Goal: Information Seeking & Learning: Learn about a topic

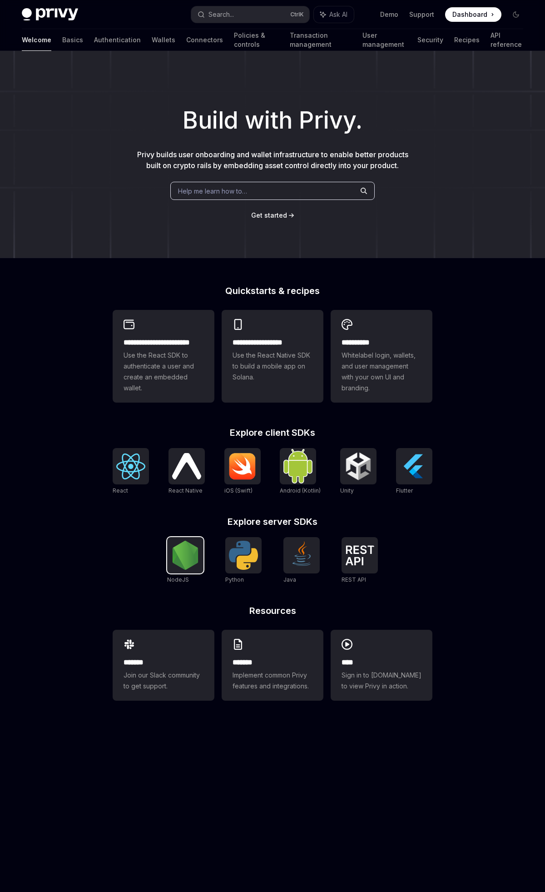
click at [184, 554] on img at bounding box center [185, 555] width 29 height 29
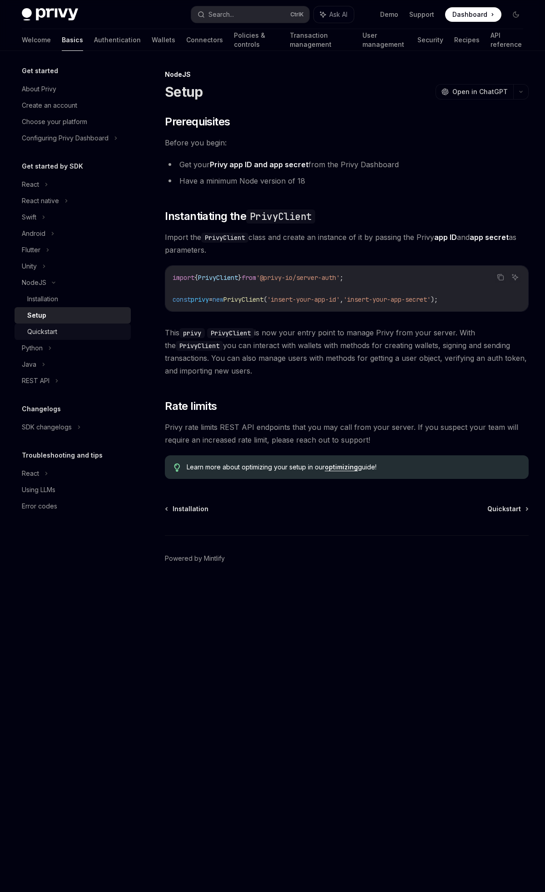
click at [59, 334] on div "Quickstart" at bounding box center [76, 331] width 98 height 11
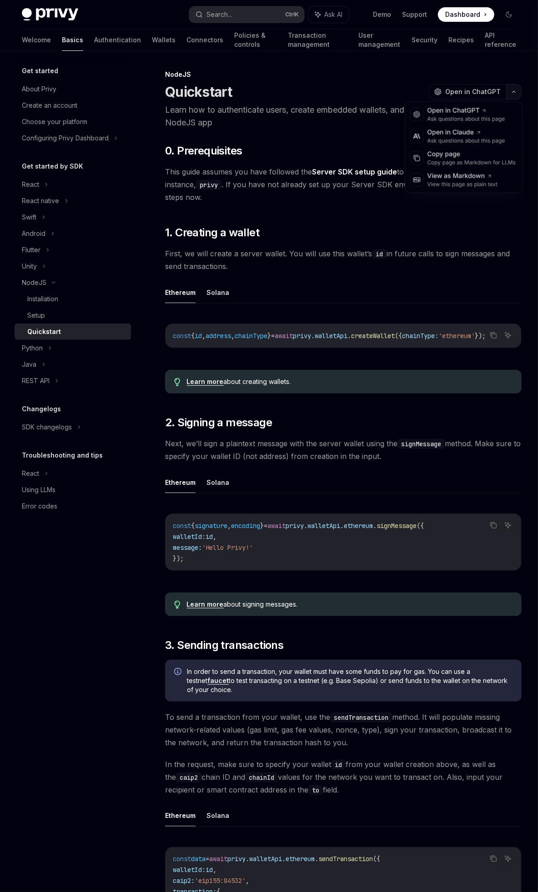
click at [514, 90] on button "button" at bounding box center [513, 91] width 15 height 15
click at [474, 161] on div "Copy page as Markdown for LLMs" at bounding box center [471, 162] width 89 height 7
click at [223, 286] on button "Solana" at bounding box center [217, 292] width 23 height 21
click at [206, 473] on button "Solana" at bounding box center [217, 482] width 23 height 21
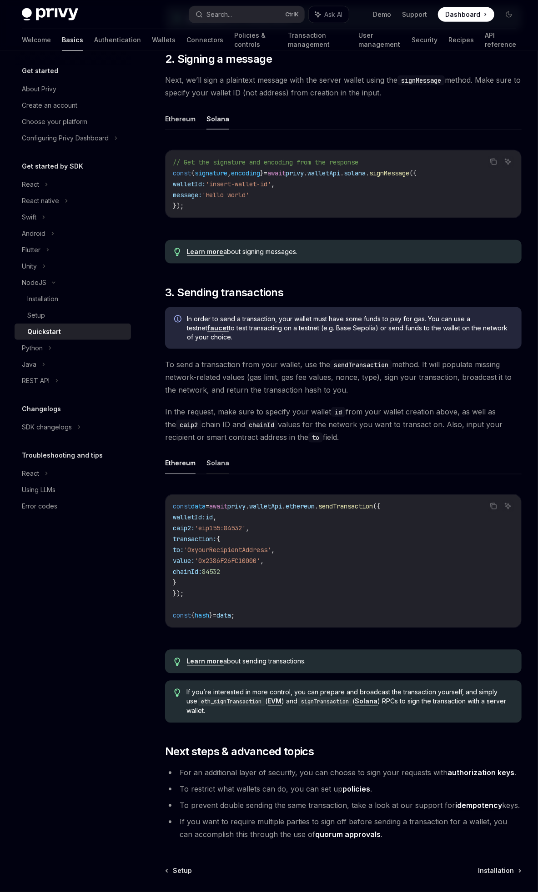
click at [221, 456] on button "Solana" at bounding box center [217, 463] width 23 height 21
type textarea "*"
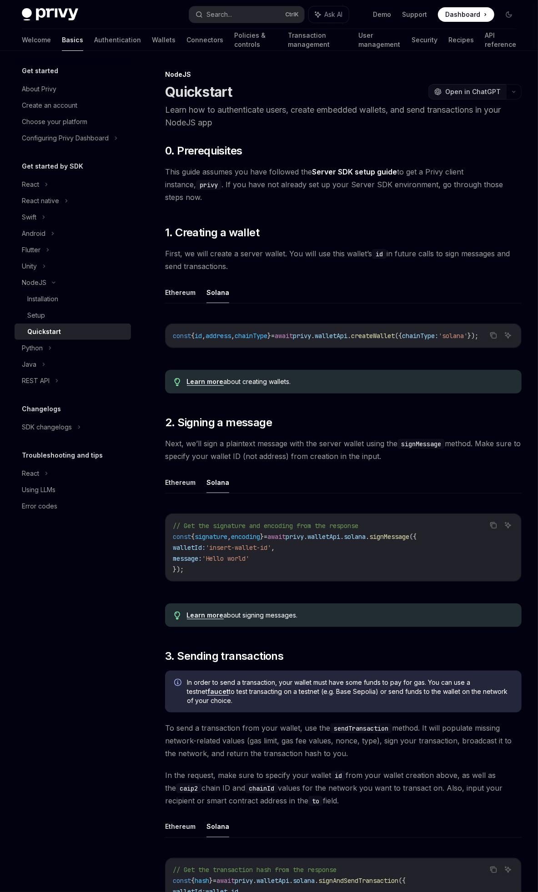
click at [497, 99] on button "OpenAI Open in ChatGPT" at bounding box center [467, 91] width 78 height 15
click at [514, 92] on icon "button" at bounding box center [513, 91] width 3 height 1
click at [458, 162] on div "Copy page as Markdown for LLMs" at bounding box center [471, 162] width 89 height 7
click at [212, 378] on link "Learn more" at bounding box center [205, 382] width 37 height 8
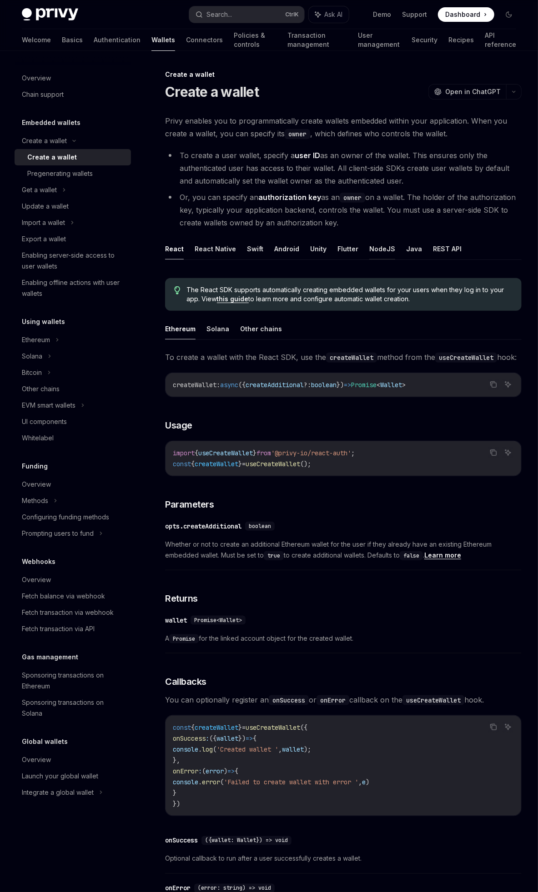
click at [380, 255] on button "NodeJS" at bounding box center [382, 248] width 26 height 21
type textarea "*"
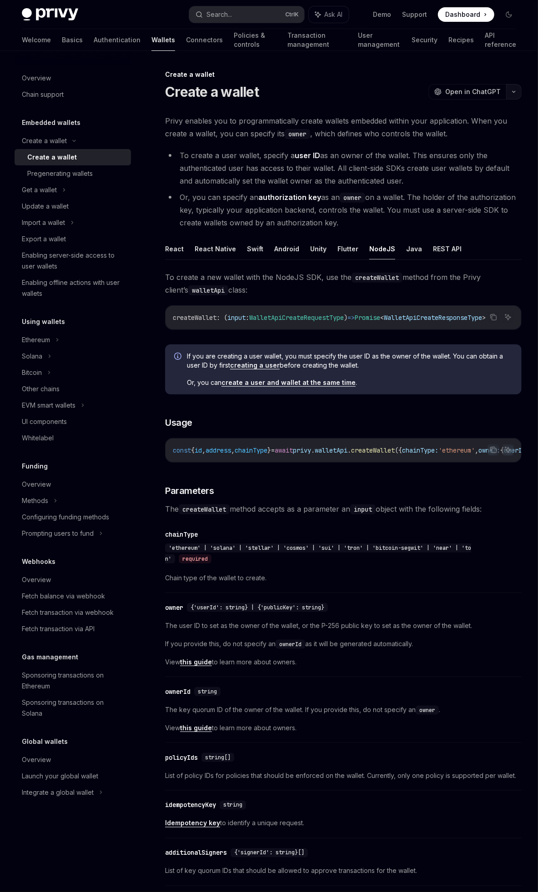
click at [514, 92] on icon "button" at bounding box center [513, 92] width 11 height 4
click at [469, 150] on div "Copy page" at bounding box center [471, 154] width 89 height 9
click at [94, 48] on link "Authentication" at bounding box center [117, 40] width 47 height 22
type textarea "*"
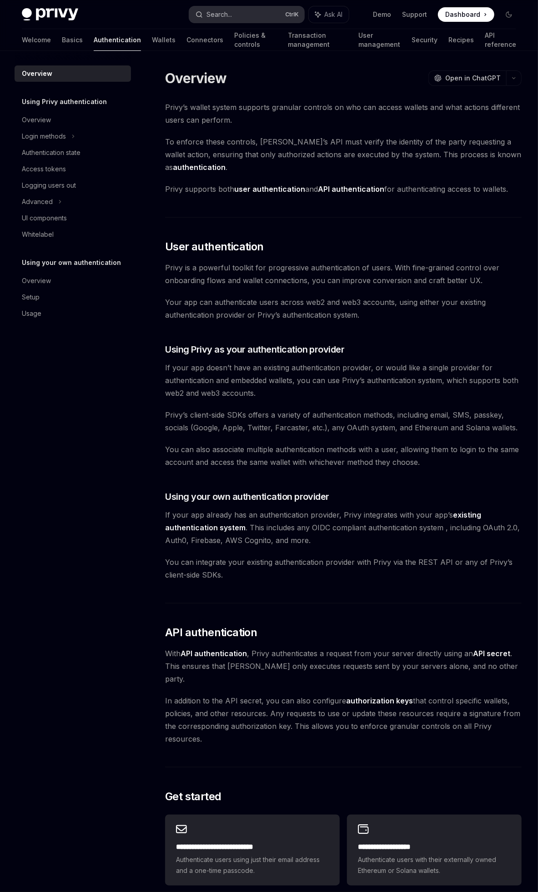
click at [232, 15] on div "Search..." at bounding box center [218, 14] width 25 height 11
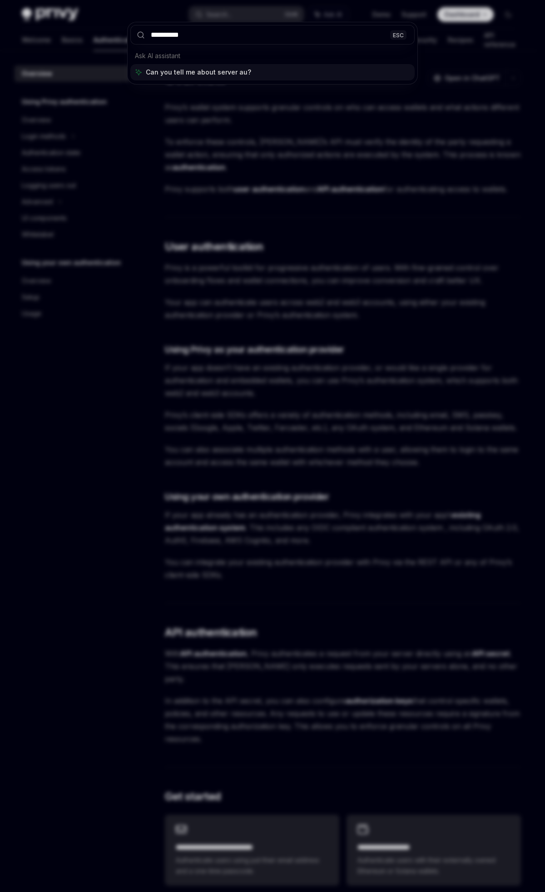
type input "**********"
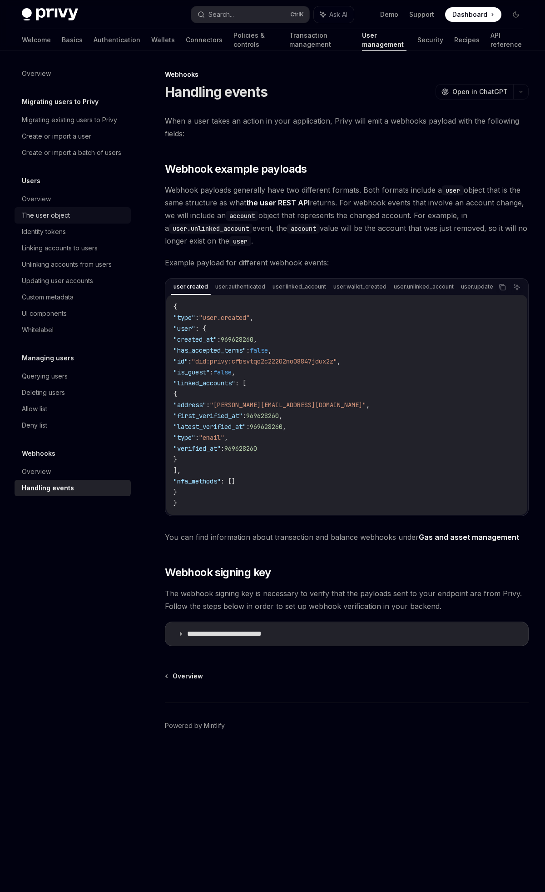
click at [80, 215] on div "The user object" at bounding box center [74, 215] width 104 height 11
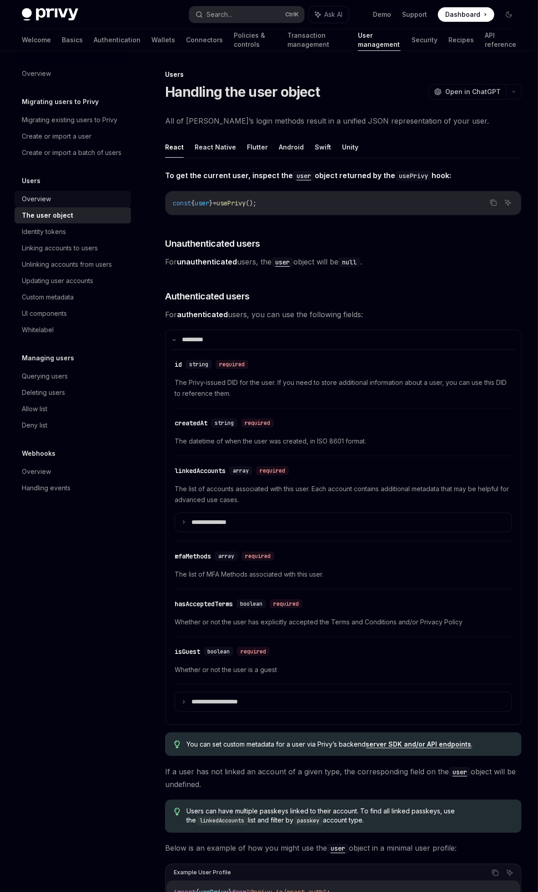
click at [74, 198] on div "Overview" at bounding box center [74, 199] width 104 height 11
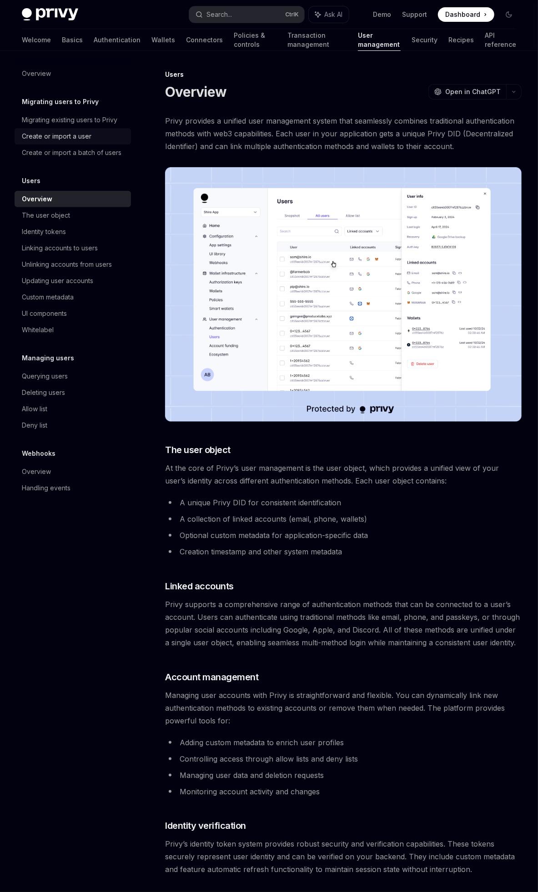
click at [89, 135] on div "Create or import a user" at bounding box center [57, 136] width 70 height 11
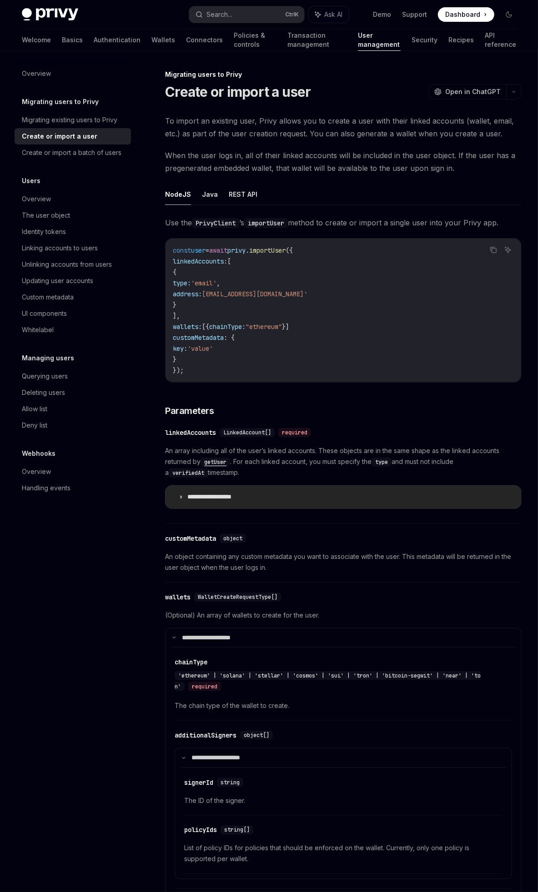
click at [190, 495] on p "**********" at bounding box center [219, 497] width 64 height 8
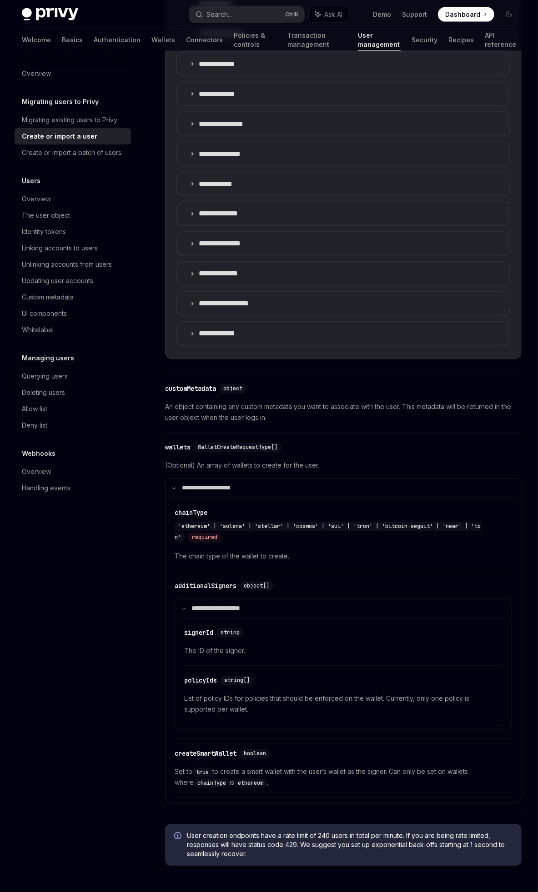
scroll to position [708, 0]
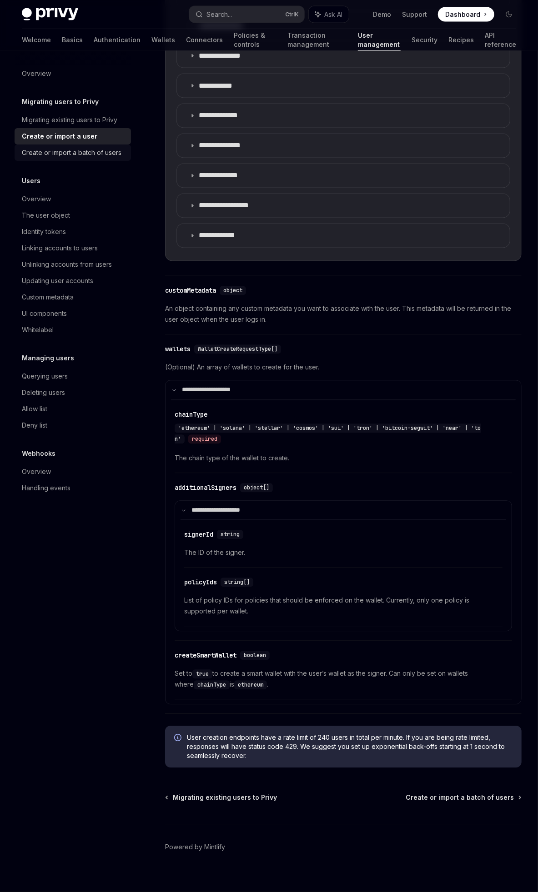
click at [76, 155] on div "Create or import a batch of users" at bounding box center [72, 152] width 100 height 11
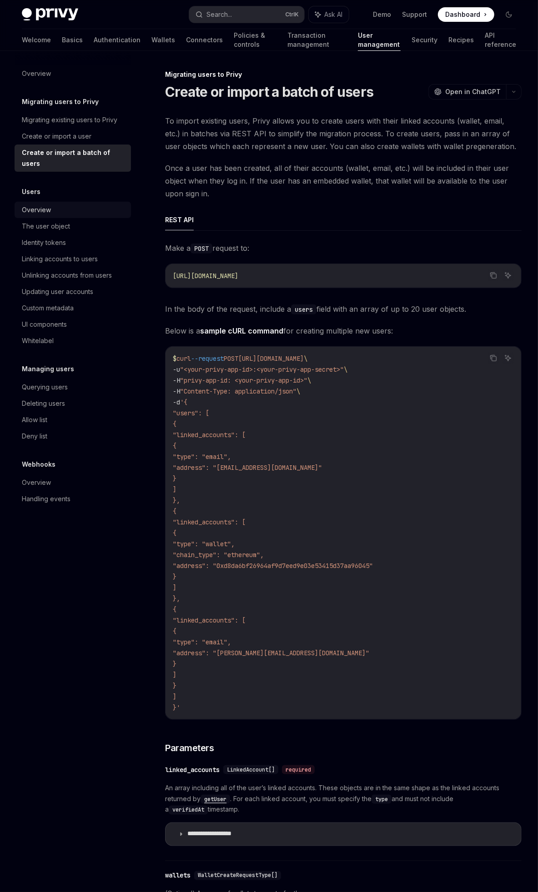
click at [33, 205] on link "Overview" at bounding box center [73, 210] width 116 height 16
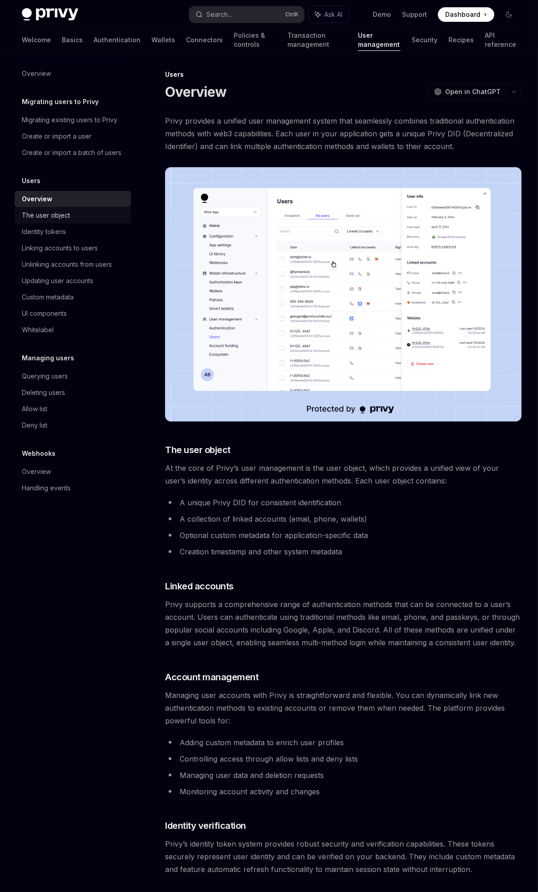
click at [37, 214] on div "The user object" at bounding box center [46, 215] width 48 height 11
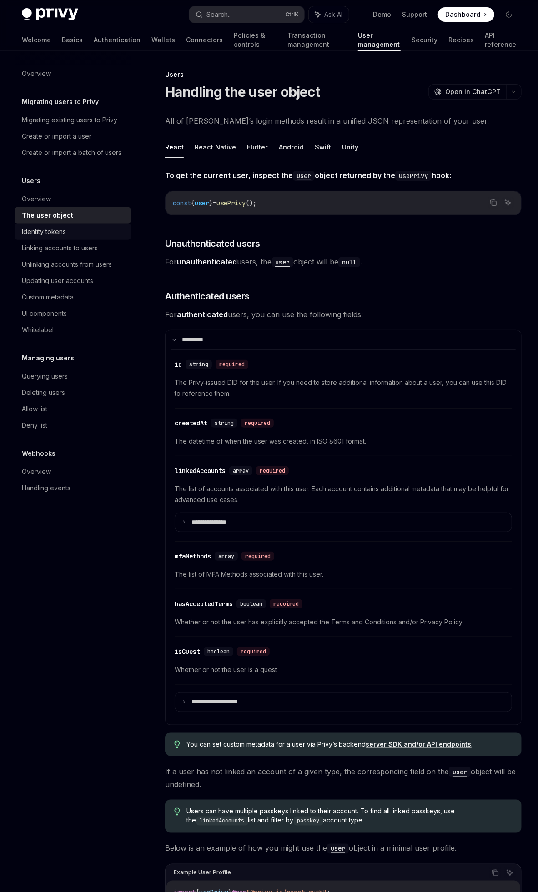
click at [71, 238] on link "Identity tokens" at bounding box center [73, 232] width 116 height 16
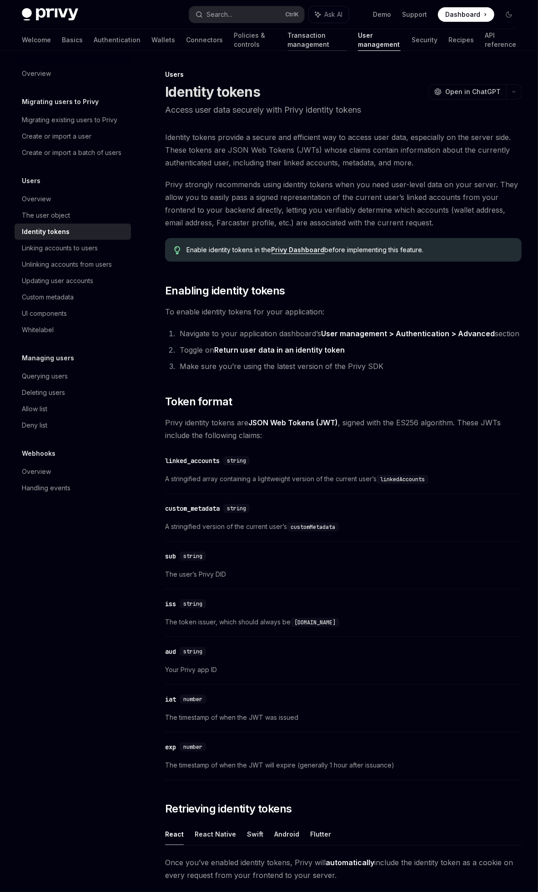
click at [289, 45] on link "Transaction management" at bounding box center [317, 40] width 60 height 22
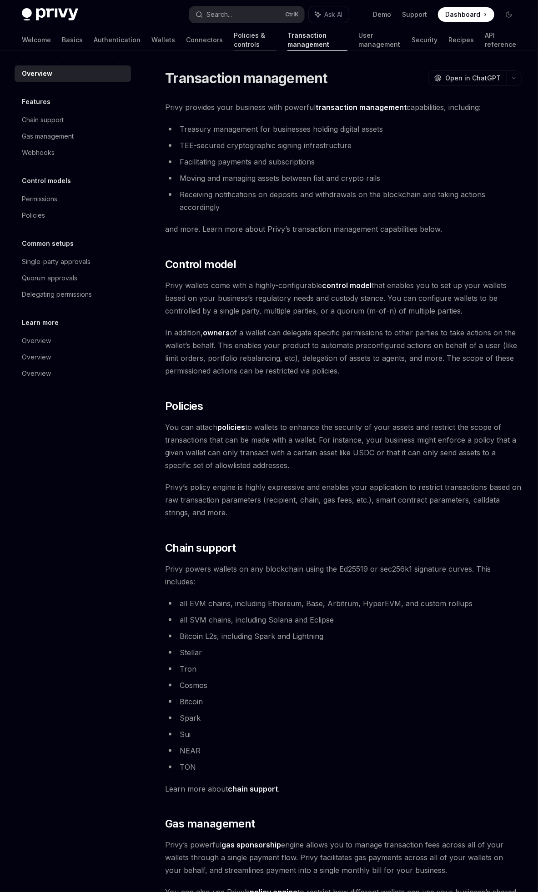
click at [234, 38] on link "Policies & controls" at bounding box center [255, 40] width 43 height 22
type textarea "*"
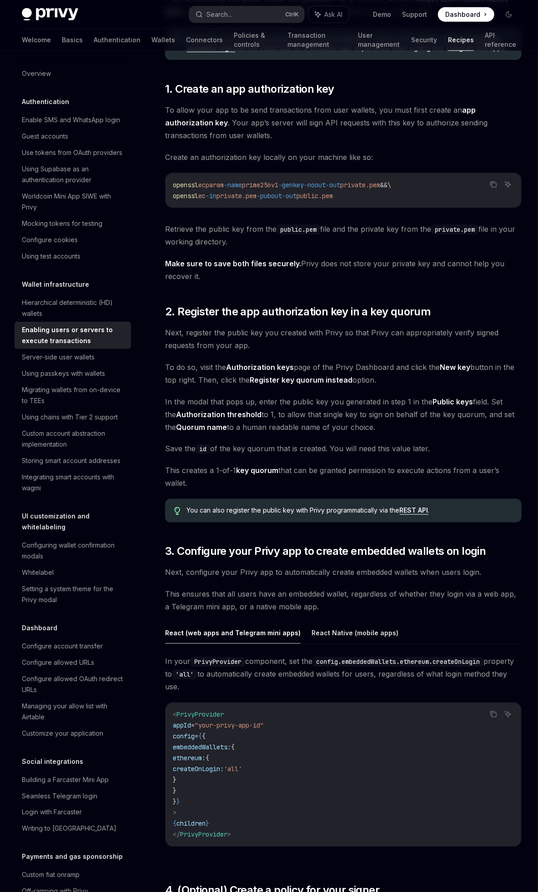
scroll to position [788, 0]
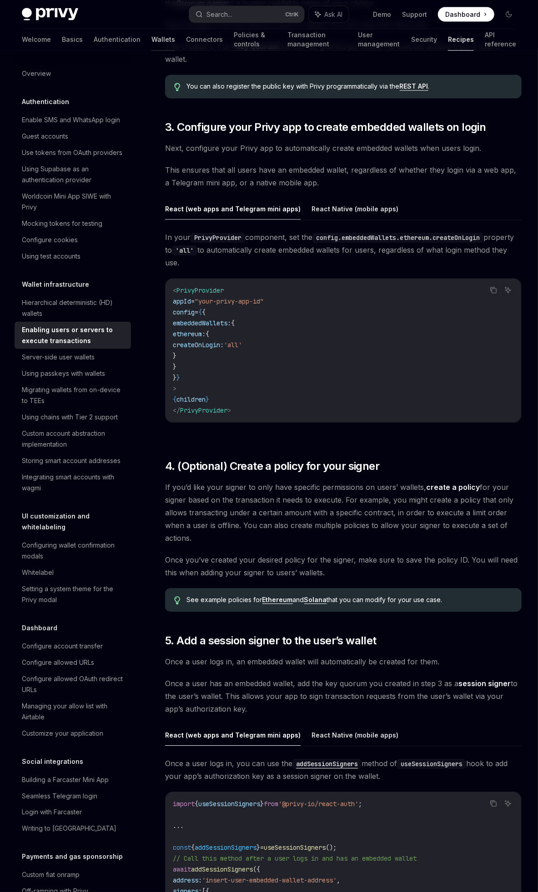
click at [151, 41] on link "Wallets" at bounding box center [163, 40] width 24 height 22
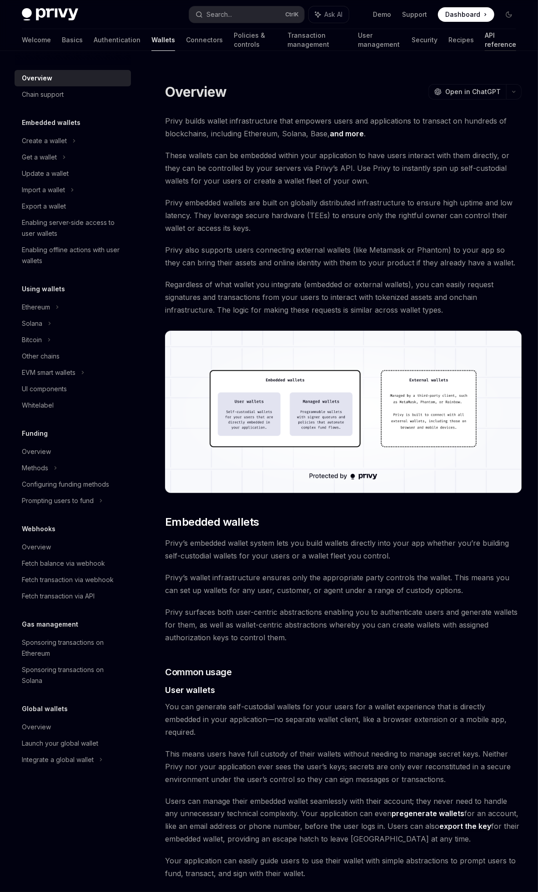
click at [484, 36] on link "API reference" at bounding box center [499, 40] width 31 height 22
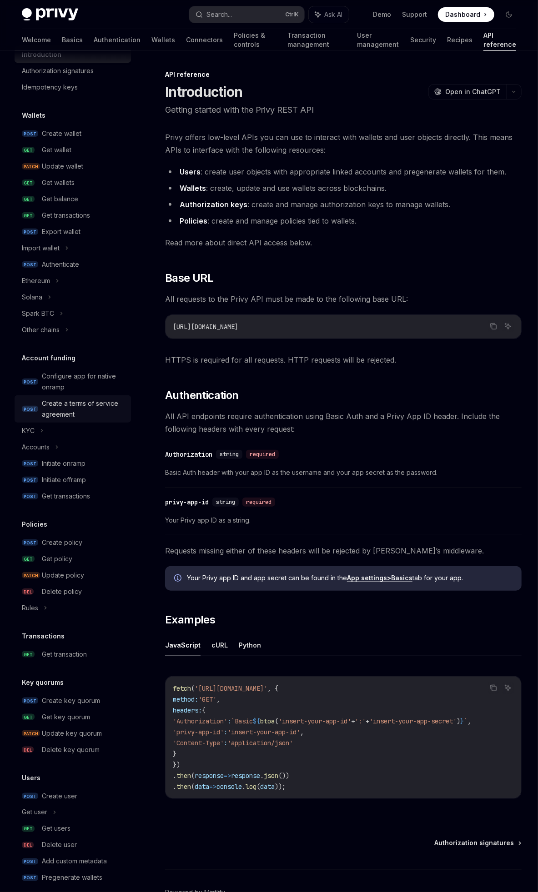
scroll to position [46, 0]
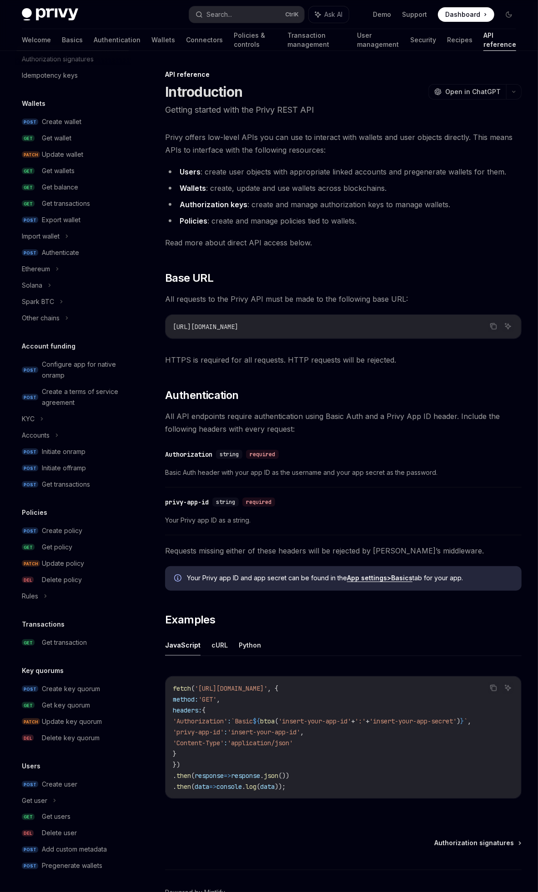
click at [40, 767] on div "Users" at bounding box center [73, 766] width 116 height 11
click at [37, 796] on div "Get user" at bounding box center [34, 800] width 25 height 11
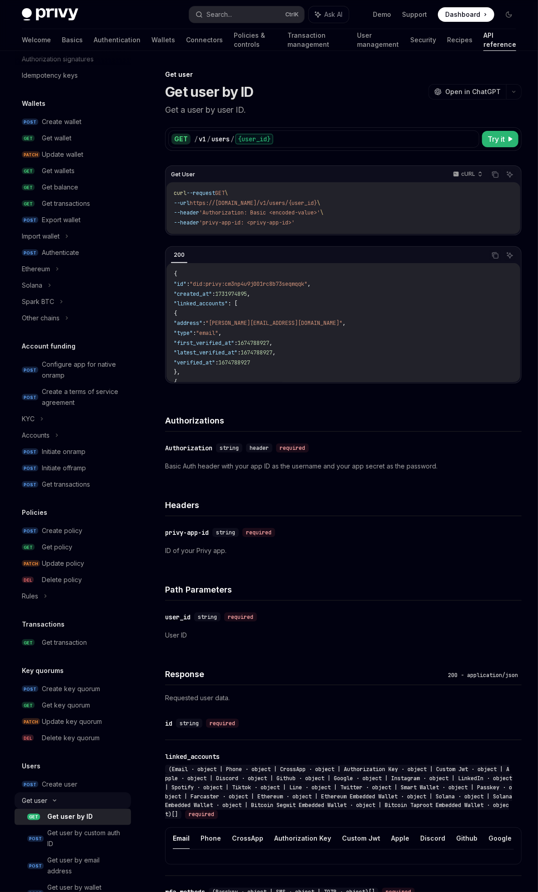
type textarea "*"
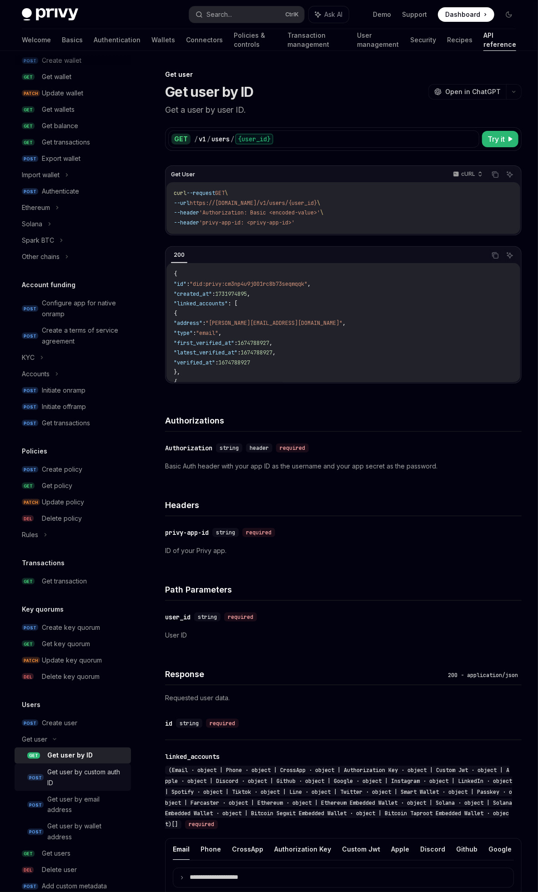
scroll to position [145, 0]
